Goal: Information Seeking & Learning: Learn about a topic

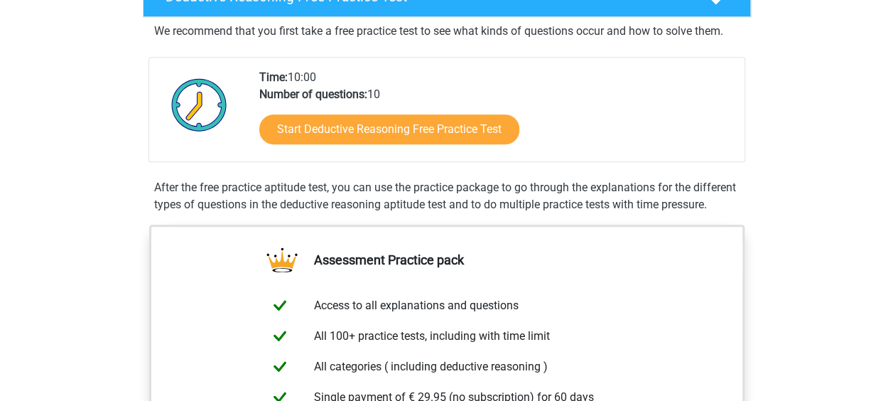
scroll to position [284, 0]
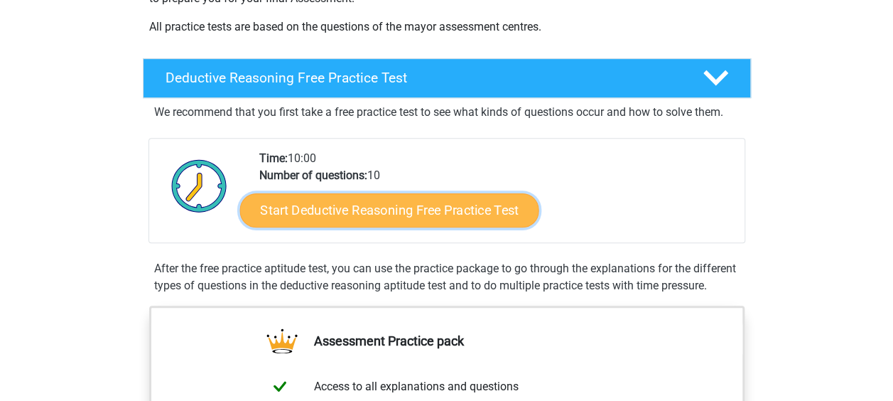
click at [401, 206] on link "Start Deductive Reasoning Free Practice Test" at bounding box center [388, 209] width 299 height 34
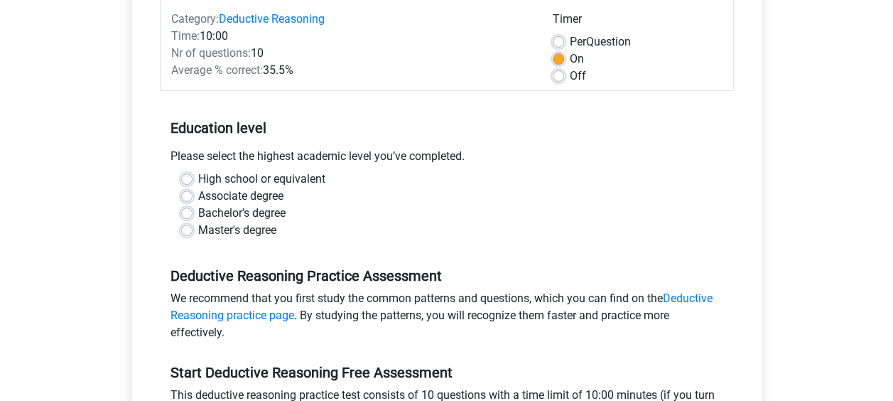
scroll to position [284, 0]
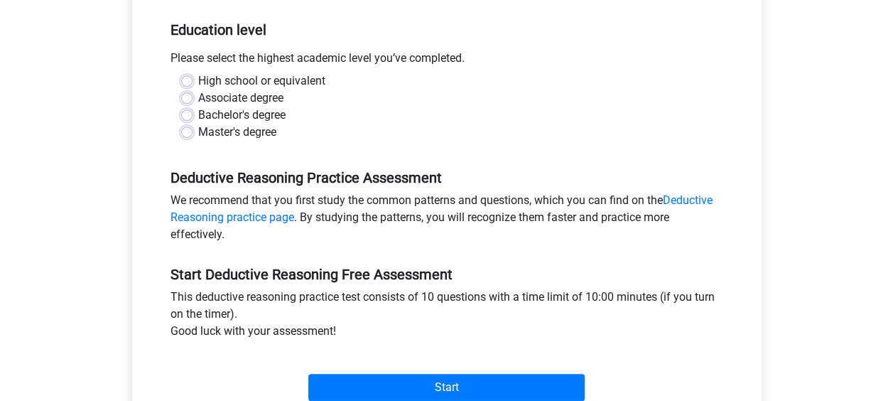
click at [198, 115] on label "Bachelor's degree" at bounding box center [241, 115] width 87 height 17
click at [185, 115] on input "Bachelor's degree" at bounding box center [186, 114] width 11 height 14
radio input "true"
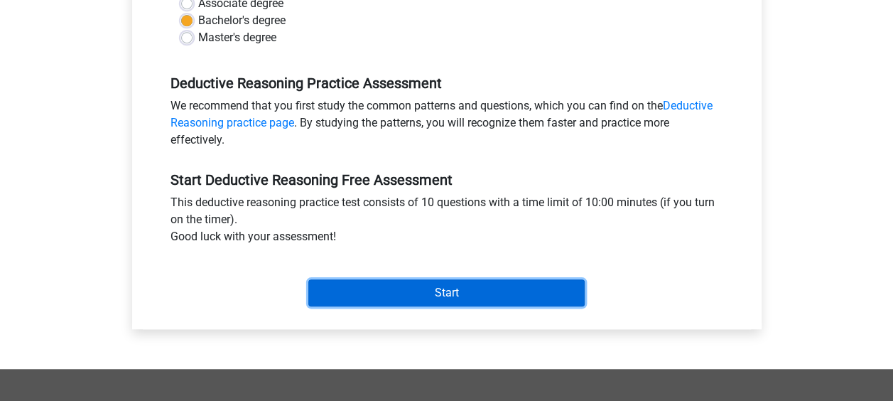
click at [467, 286] on input "Start" at bounding box center [446, 292] width 276 height 27
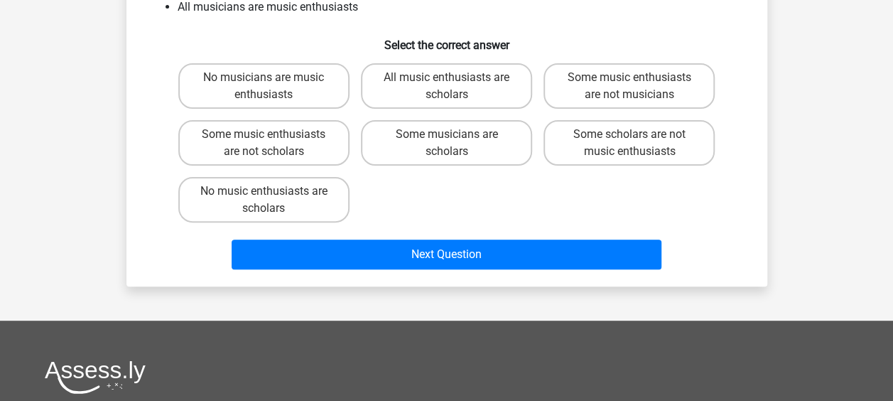
scroll to position [284, 0]
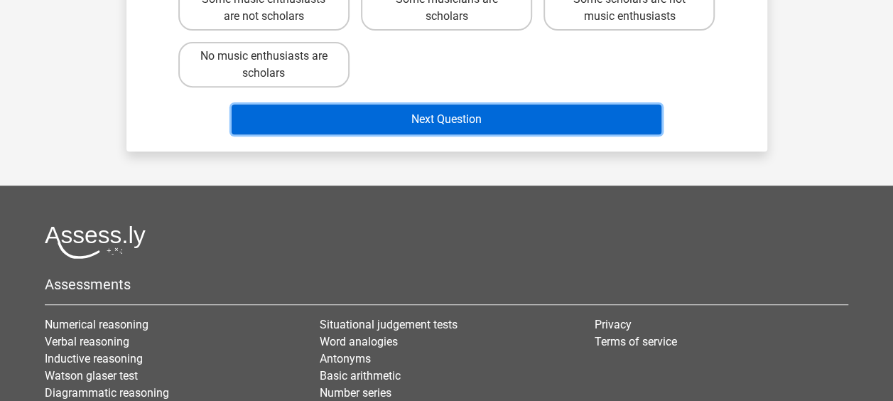
click at [472, 121] on button "Next Question" at bounding box center [447, 119] width 430 height 30
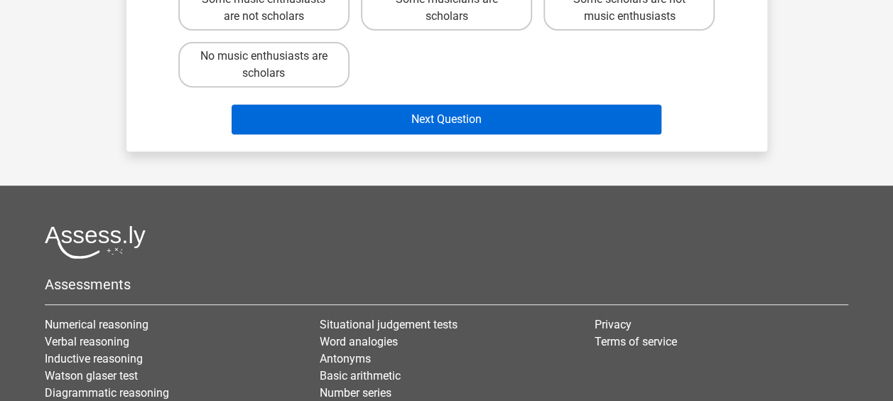
scroll to position [227, 0]
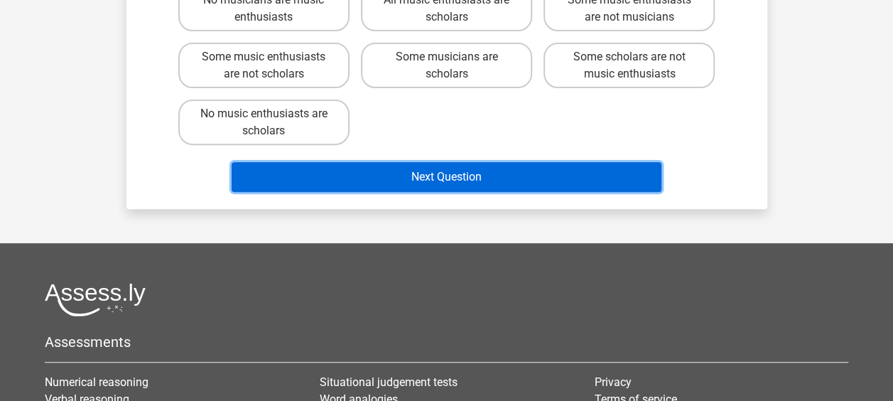
click at [444, 172] on button "Next Question" at bounding box center [447, 177] width 430 height 30
click at [439, 188] on button "Next Question" at bounding box center [447, 177] width 430 height 30
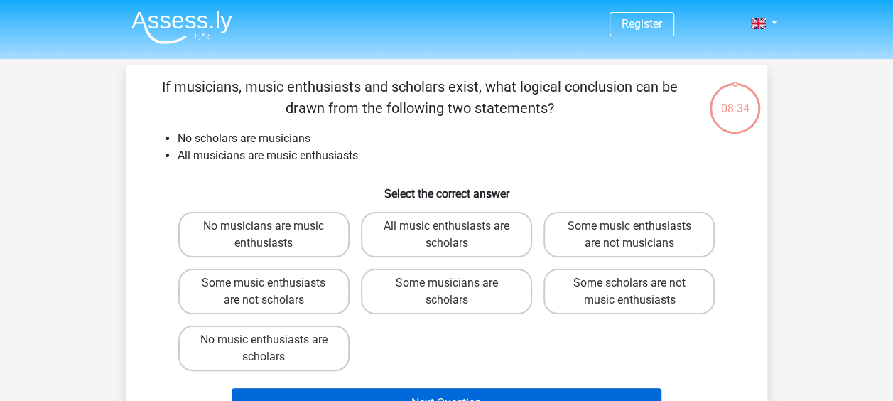
scroll to position [0, 0]
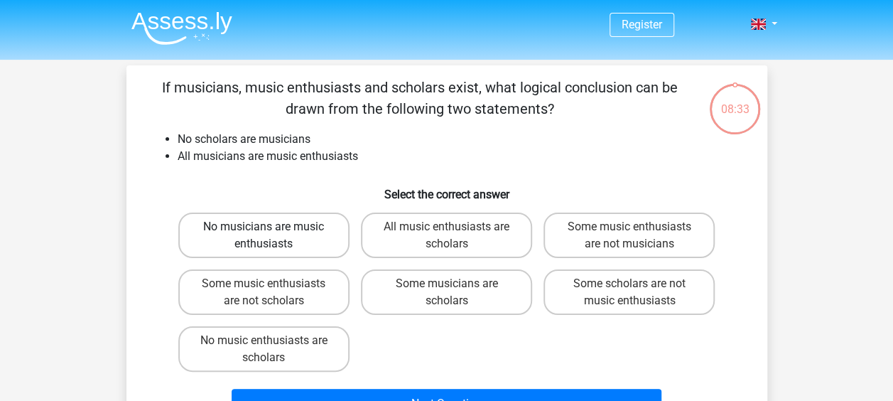
click at [251, 236] on label "No musicians are music enthusiasts" at bounding box center [263, 234] width 171 height 45
click at [264, 236] on input "No musicians are music enthusiasts" at bounding box center [268, 231] width 9 height 9
radio input "true"
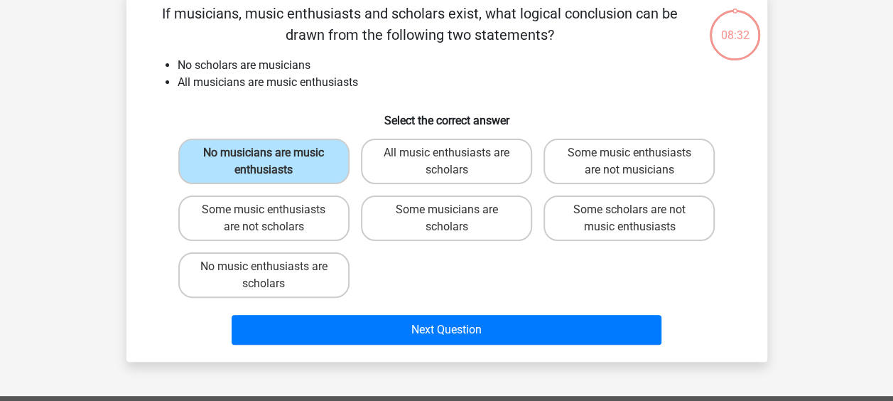
scroll to position [94, 0]
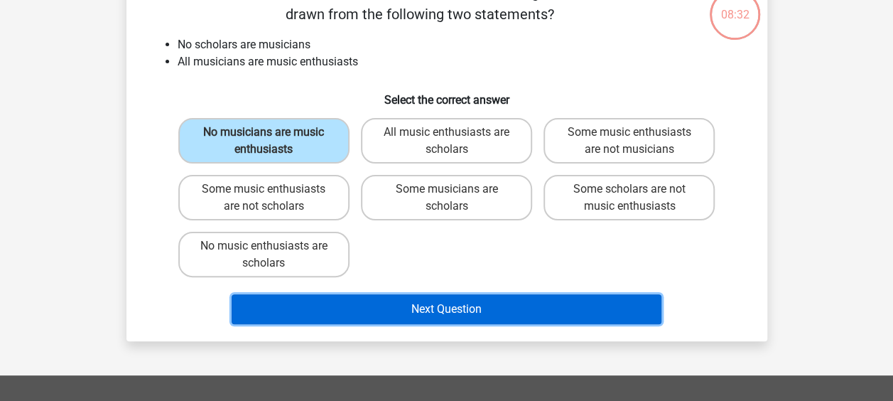
click at [408, 302] on button "Next Question" at bounding box center [447, 309] width 430 height 30
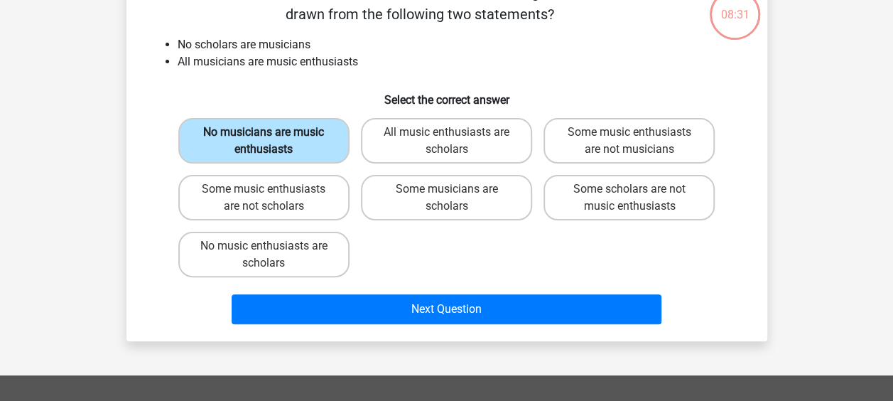
click at [272, 148] on label "No musicians are music enthusiasts" at bounding box center [263, 140] width 171 height 45
click at [272, 141] on input "No musicians are music enthusiasts" at bounding box center [268, 136] width 9 height 9
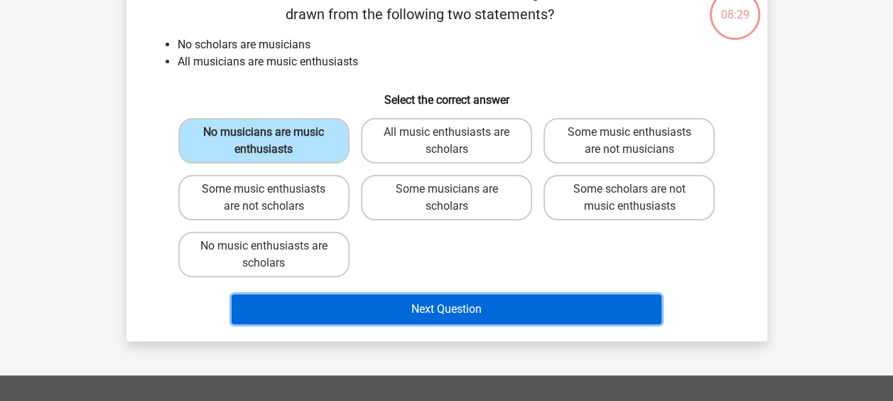
click at [407, 297] on button "Next Question" at bounding box center [447, 309] width 430 height 30
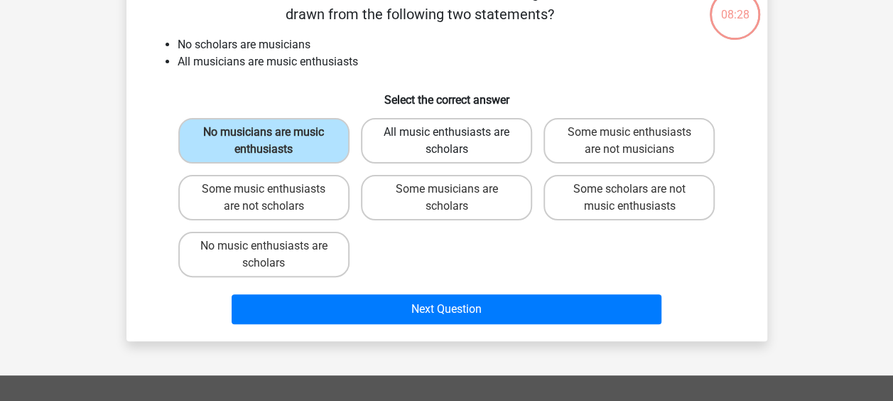
click at [412, 119] on label "All music enthusiasts are scholars" at bounding box center [446, 140] width 171 height 45
click at [446, 132] on input "All music enthusiasts are scholars" at bounding box center [450, 136] width 9 height 9
radio input "true"
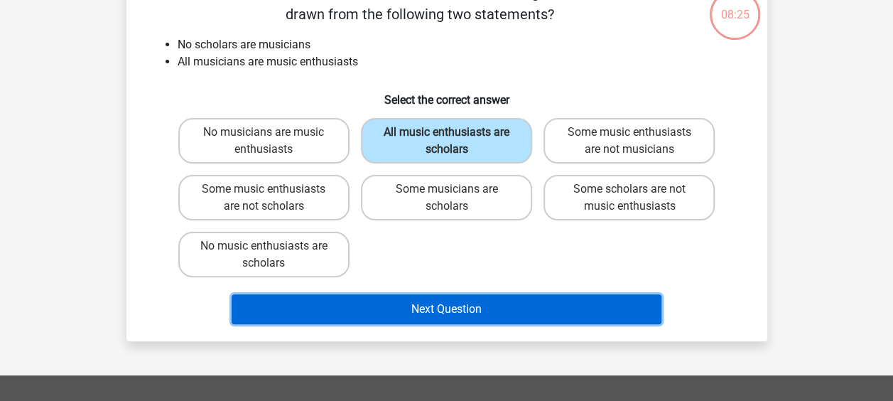
click at [417, 321] on button "Next Question" at bounding box center [447, 309] width 430 height 30
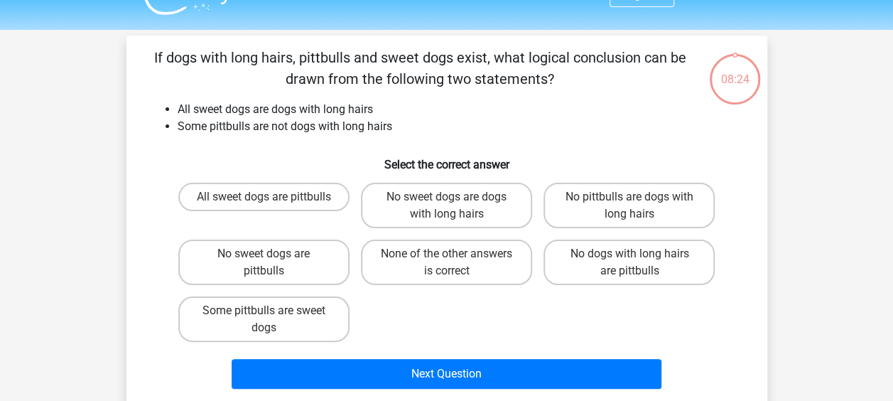
scroll to position [0, 0]
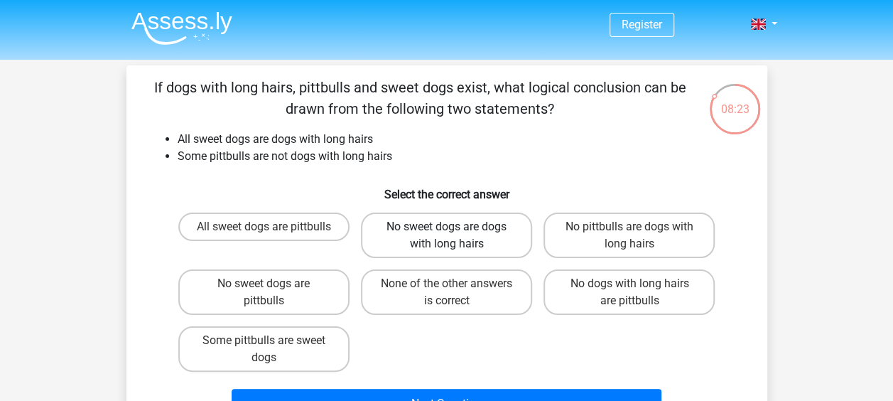
click at [408, 240] on label "No sweet dogs are dogs with long hairs" at bounding box center [446, 234] width 171 height 45
click at [446, 236] on input "No sweet dogs are dogs with long hairs" at bounding box center [450, 231] width 9 height 9
radio input "true"
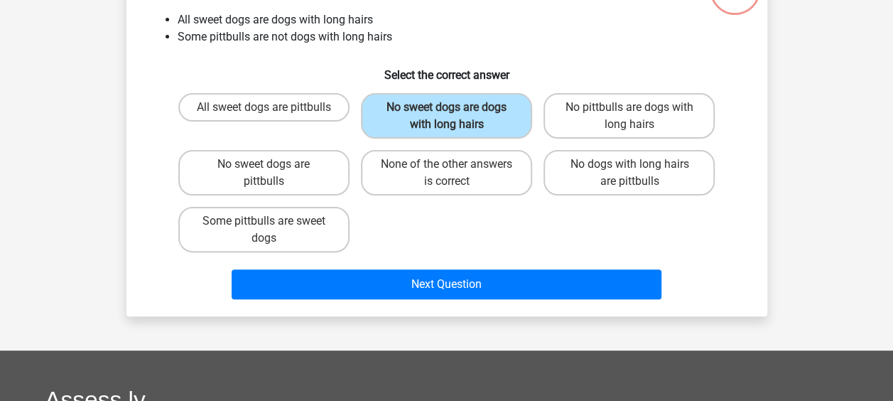
scroll to position [189, 0]
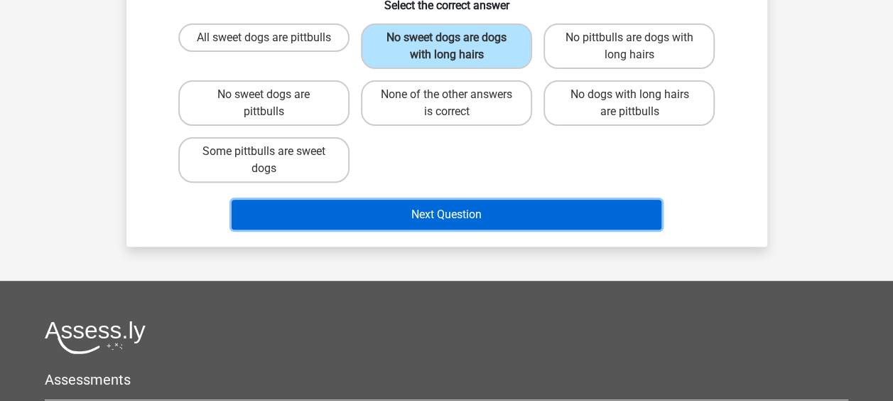
click at [421, 215] on button "Next Question" at bounding box center [447, 215] width 430 height 30
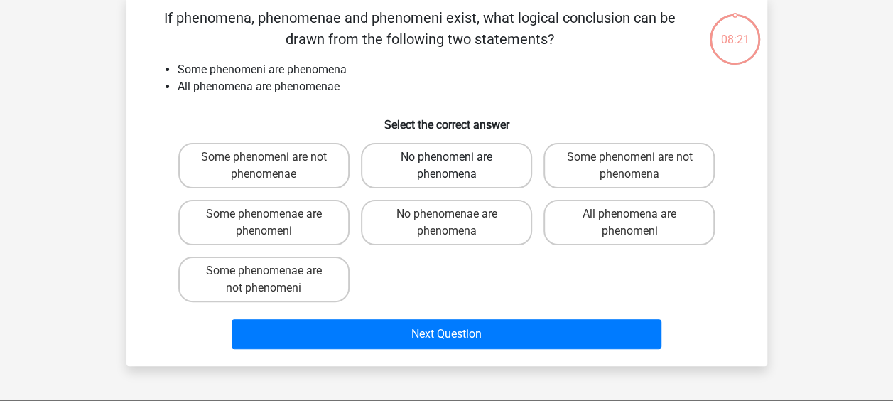
scroll to position [65, 0]
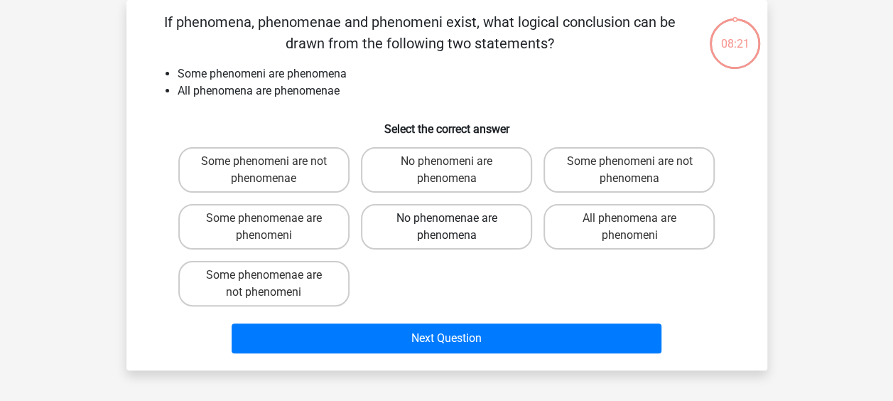
click at [438, 234] on label "No phenomenae are phenomena" at bounding box center [446, 226] width 171 height 45
click at [446, 227] on input "No phenomenae are phenomena" at bounding box center [450, 222] width 9 height 9
radio input "true"
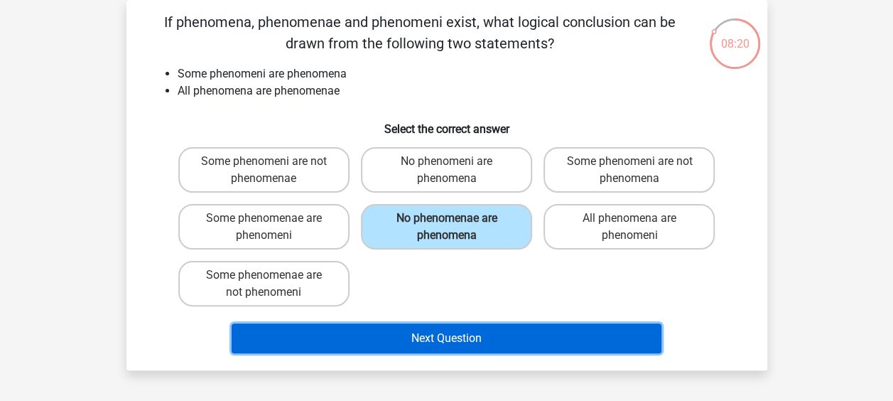
click at [450, 334] on button "Next Question" at bounding box center [447, 338] width 430 height 30
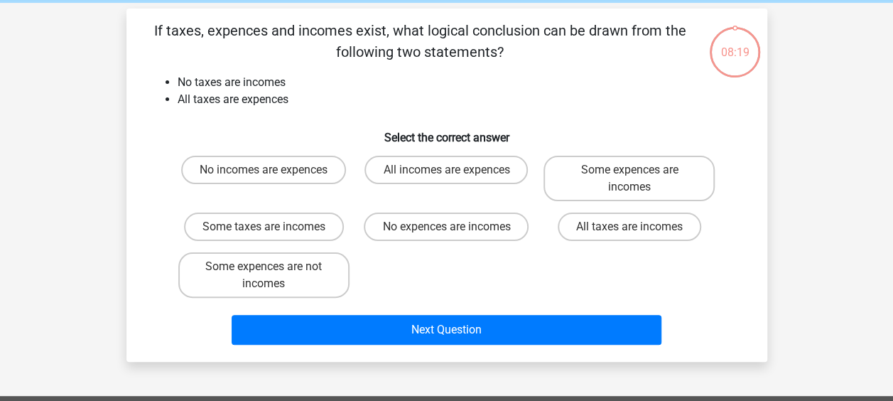
scroll to position [0, 0]
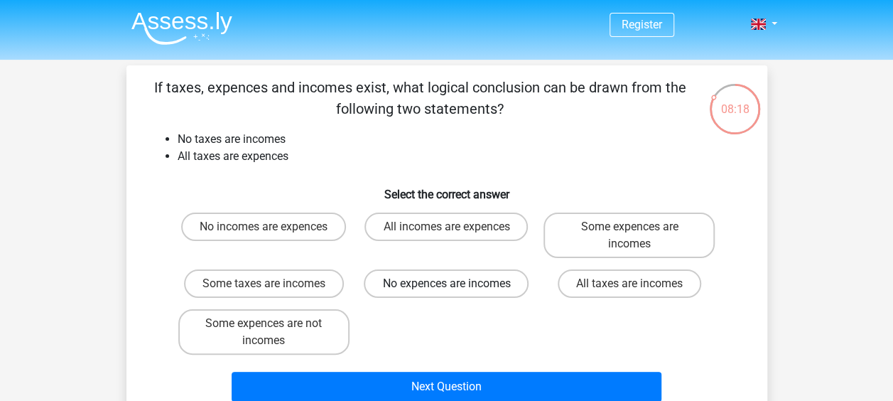
click at [443, 293] on label "No expences are incomes" at bounding box center [446, 283] width 165 height 28
click at [446, 293] on input "No expences are incomes" at bounding box center [450, 287] width 9 height 9
radio input "true"
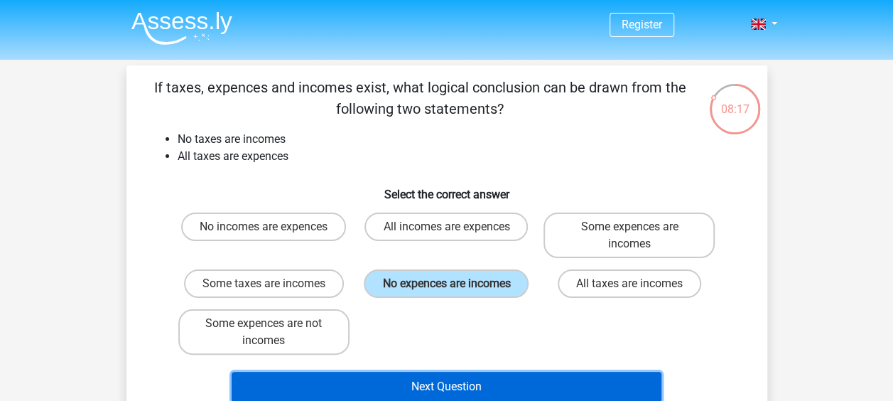
click at [447, 376] on button "Next Question" at bounding box center [447, 386] width 430 height 30
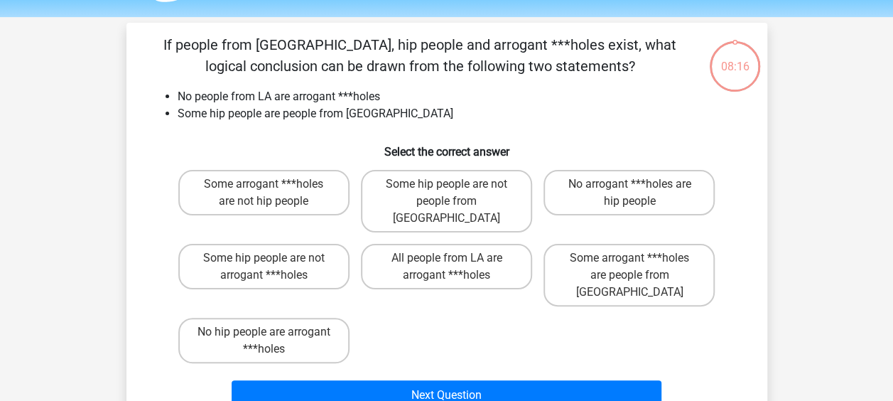
scroll to position [65, 0]
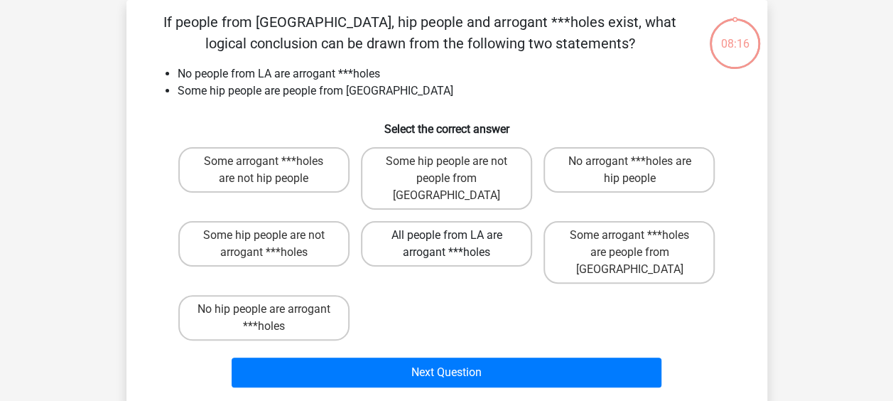
click at [434, 226] on label "All people from LA are arrogant ***holes" at bounding box center [446, 243] width 171 height 45
click at [446, 235] on input "All people from LA are arrogant ***holes" at bounding box center [450, 239] width 9 height 9
radio input "true"
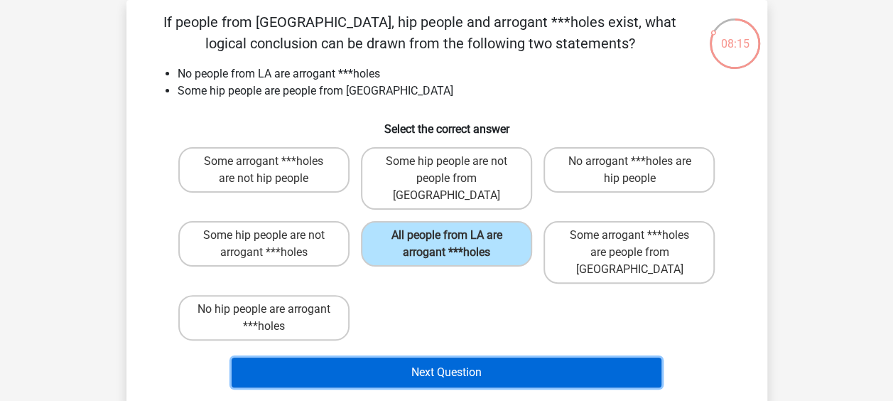
click at [457, 357] on button "Next Question" at bounding box center [447, 372] width 430 height 30
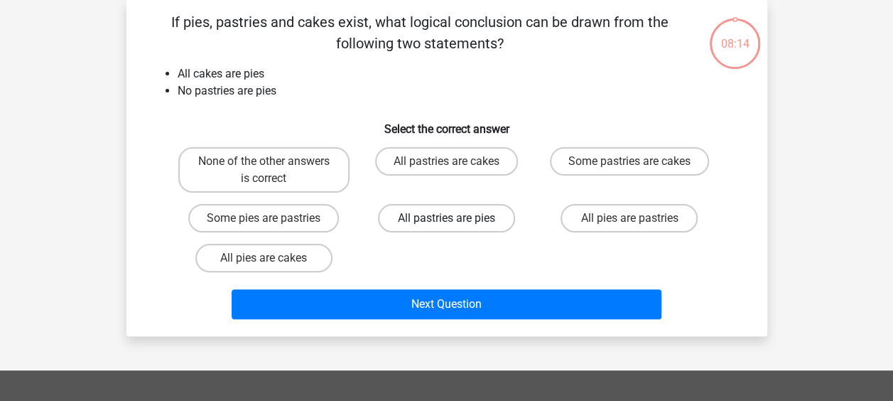
click at [431, 222] on label "All pastries are pies" at bounding box center [446, 218] width 137 height 28
click at [446, 222] on input "All pastries are pies" at bounding box center [450, 222] width 9 height 9
radio input "true"
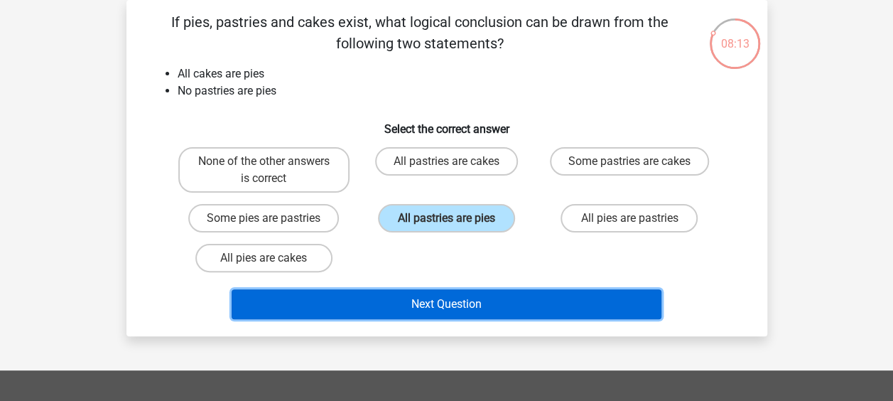
click at [445, 312] on button "Next Question" at bounding box center [447, 304] width 430 height 30
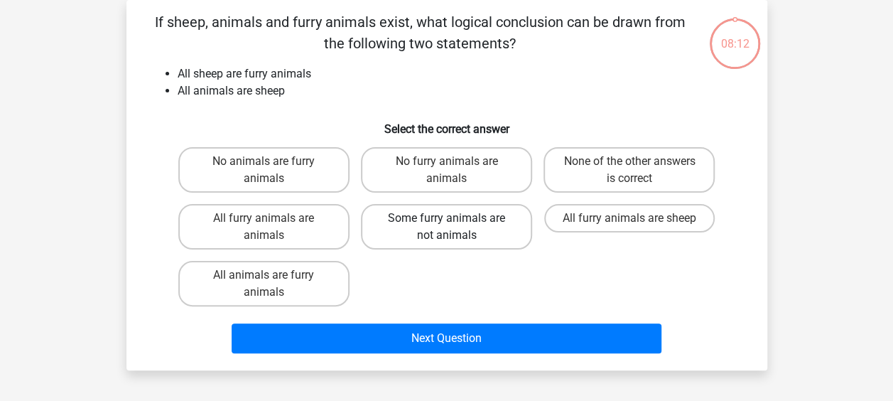
click at [425, 220] on label "Some furry animals are not animals" at bounding box center [446, 226] width 171 height 45
click at [446, 220] on input "Some furry animals are not animals" at bounding box center [450, 222] width 9 height 9
radio input "true"
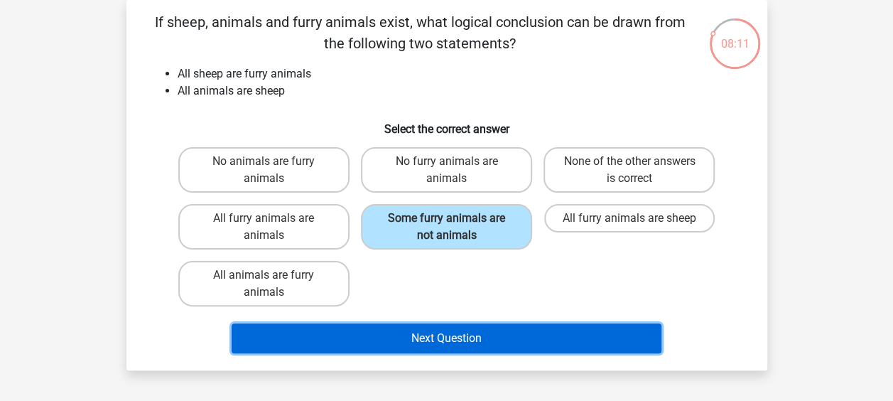
click at [445, 343] on button "Next Question" at bounding box center [447, 338] width 430 height 30
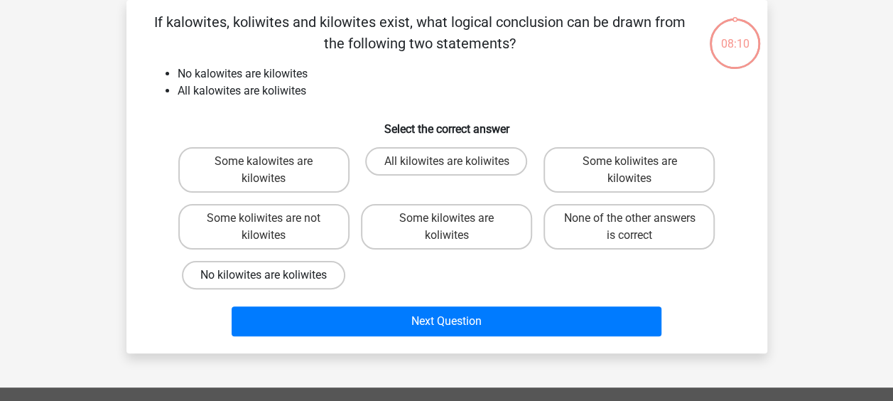
click at [303, 261] on label "No kilowites are koliwites" at bounding box center [263, 275] width 163 height 28
click at [273, 275] on input "No kilowites are koliwites" at bounding box center [268, 279] width 9 height 9
radio input "true"
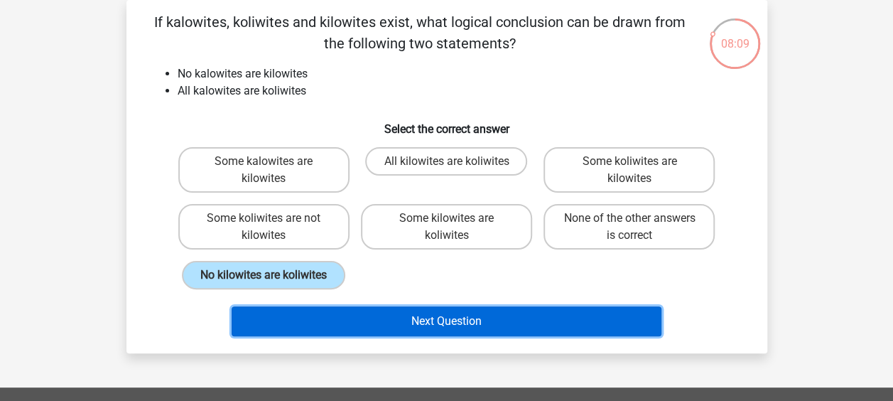
click at [413, 318] on button "Next Question" at bounding box center [447, 321] width 430 height 30
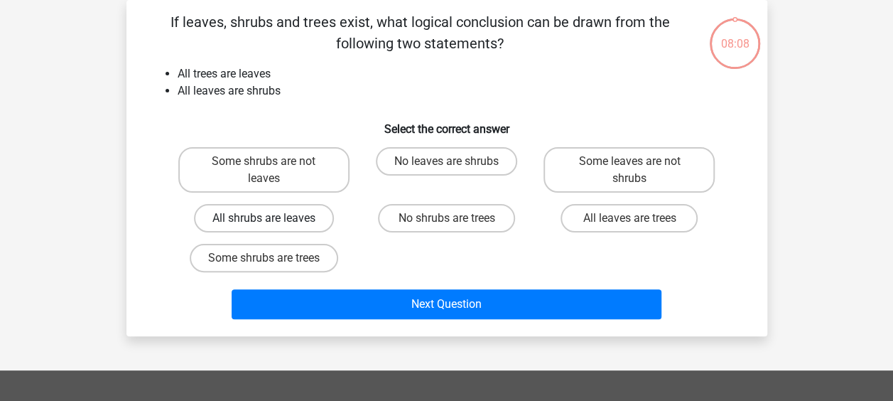
click at [286, 225] on label "All shrubs are leaves" at bounding box center [264, 218] width 140 height 28
click at [273, 225] on input "All shrubs are leaves" at bounding box center [268, 222] width 9 height 9
radio input "true"
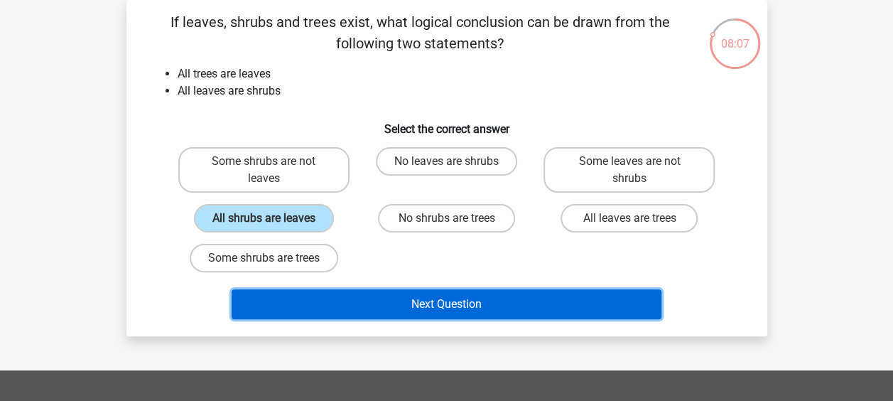
click at [371, 301] on button "Next Question" at bounding box center [447, 304] width 430 height 30
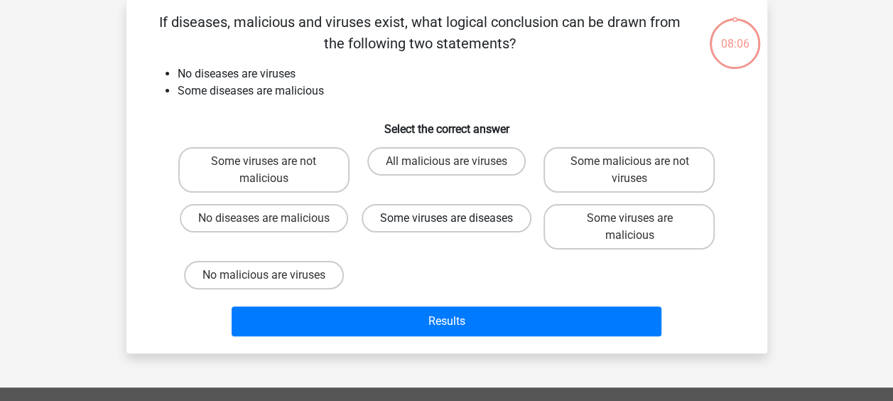
click at [448, 215] on label "Some viruses are diseases" at bounding box center [447, 218] width 170 height 28
click at [448, 218] on input "Some viruses are diseases" at bounding box center [450, 222] width 9 height 9
radio input "true"
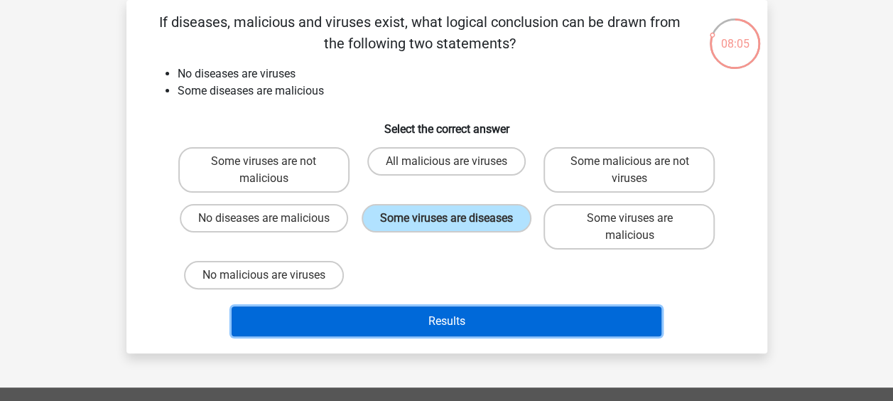
click at [466, 313] on button "Results" at bounding box center [447, 321] width 430 height 30
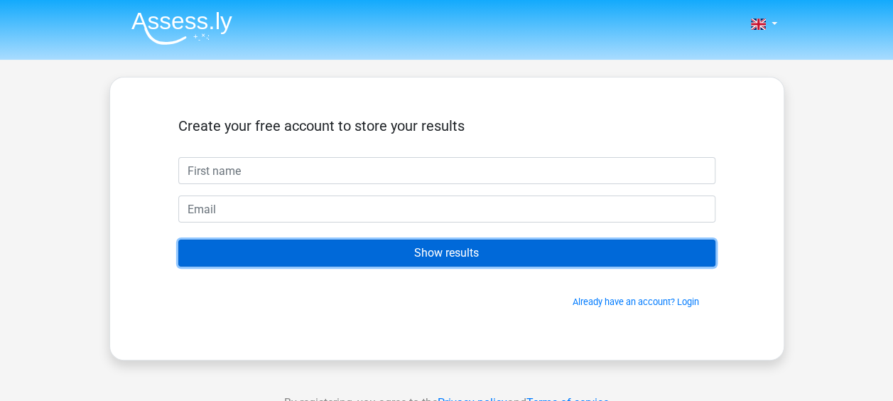
click at [413, 247] on input "Show results" at bounding box center [446, 252] width 537 height 27
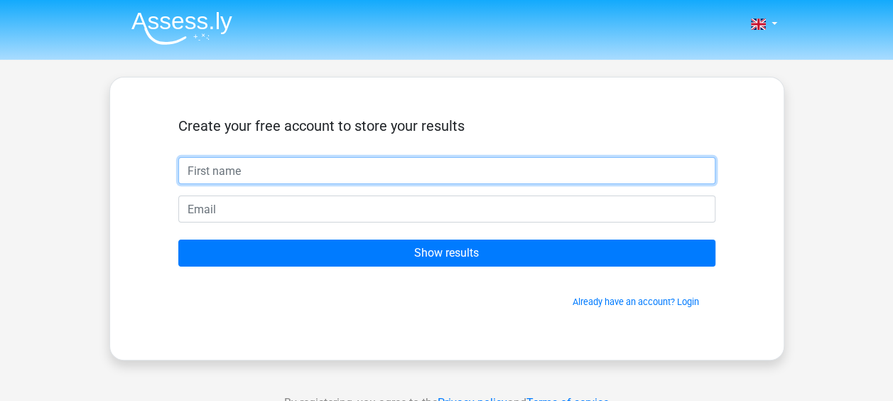
click at [251, 166] on input "text" at bounding box center [446, 170] width 537 height 27
type input "KOTI"
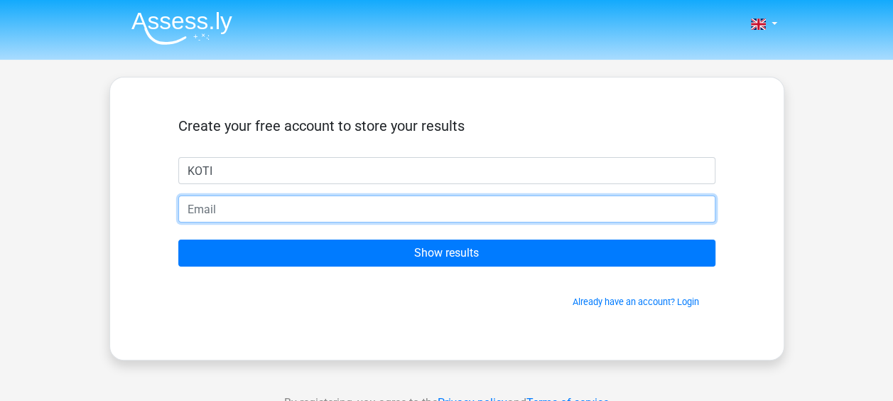
click at [245, 207] on input "email" at bounding box center [446, 208] width 537 height 27
type input "byladugukotaiah@gmail.com"
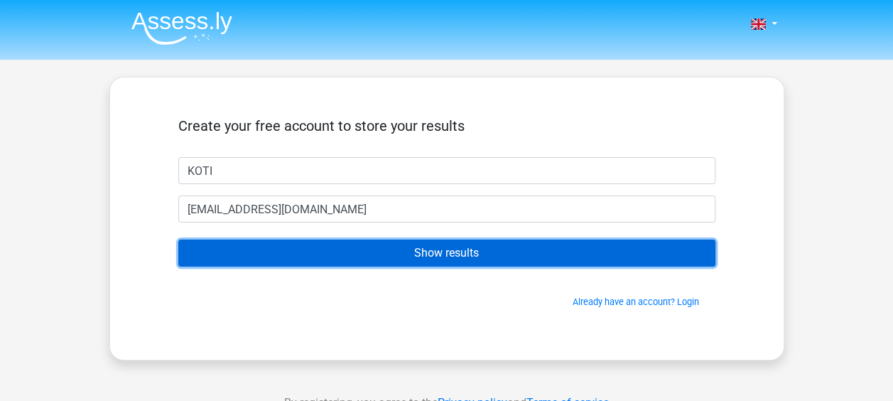
click at [425, 259] on input "Show results" at bounding box center [446, 252] width 537 height 27
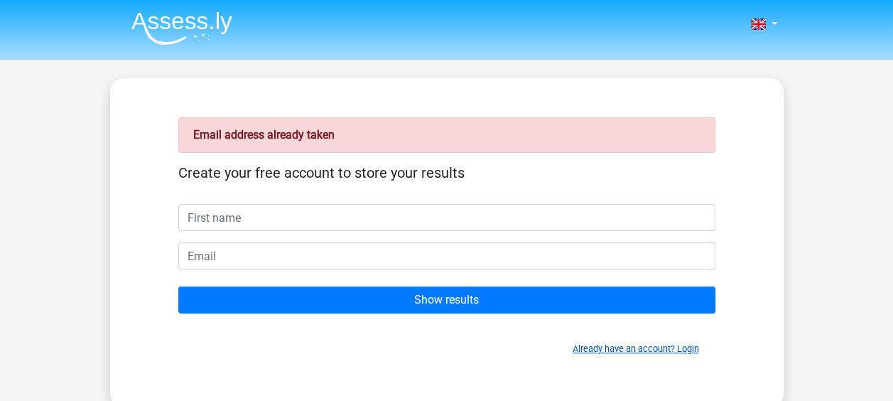
click at [631, 352] on link "Already have an account? Login" at bounding box center [636, 348] width 126 height 11
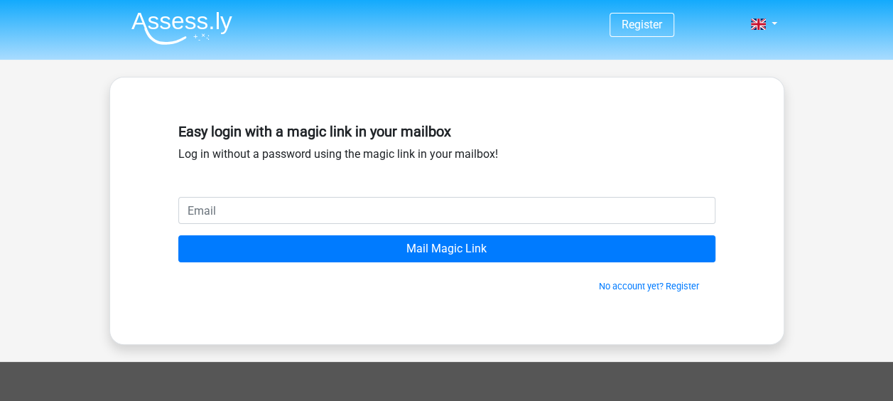
click at [267, 202] on input "email" at bounding box center [446, 210] width 537 height 27
type input "[EMAIL_ADDRESS][DOMAIN_NAME]"
